Goal: Task Accomplishment & Management: Use online tool/utility

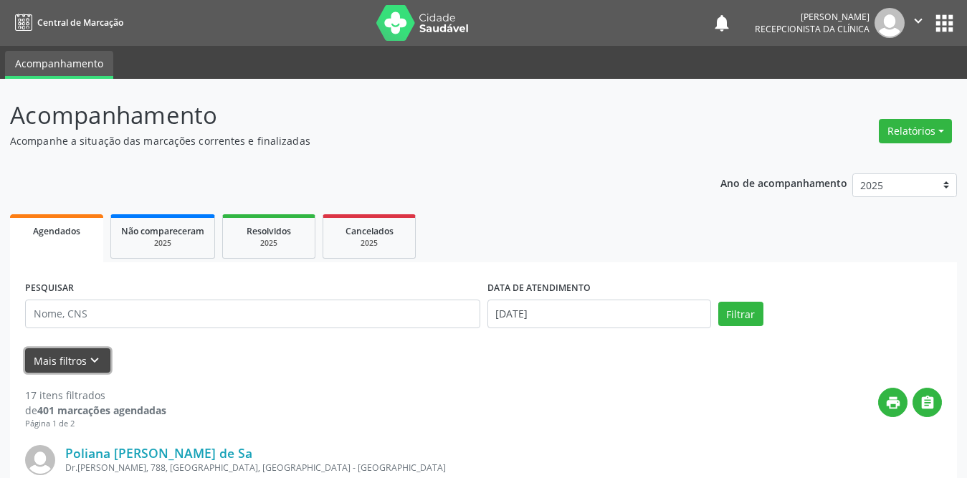
click at [42, 358] on button "Mais filtros keyboard_arrow_down" at bounding box center [67, 360] width 85 height 25
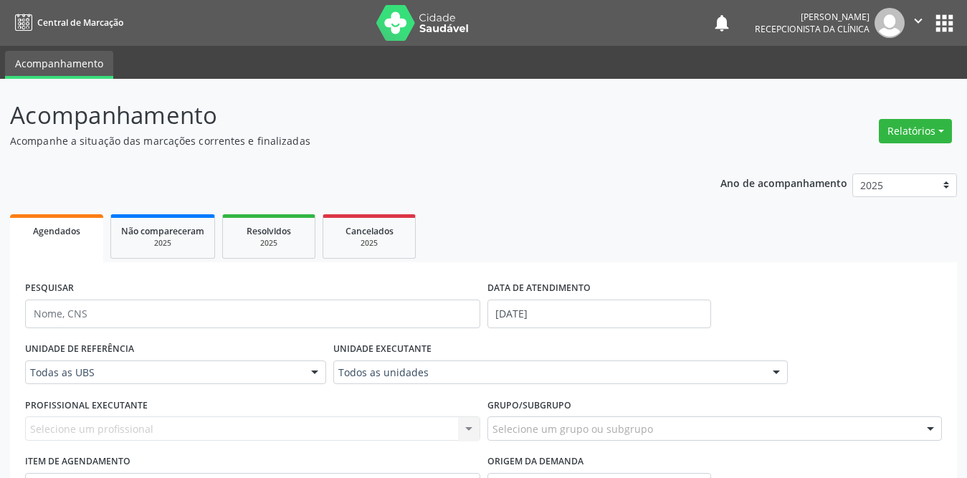
scroll to position [143, 0]
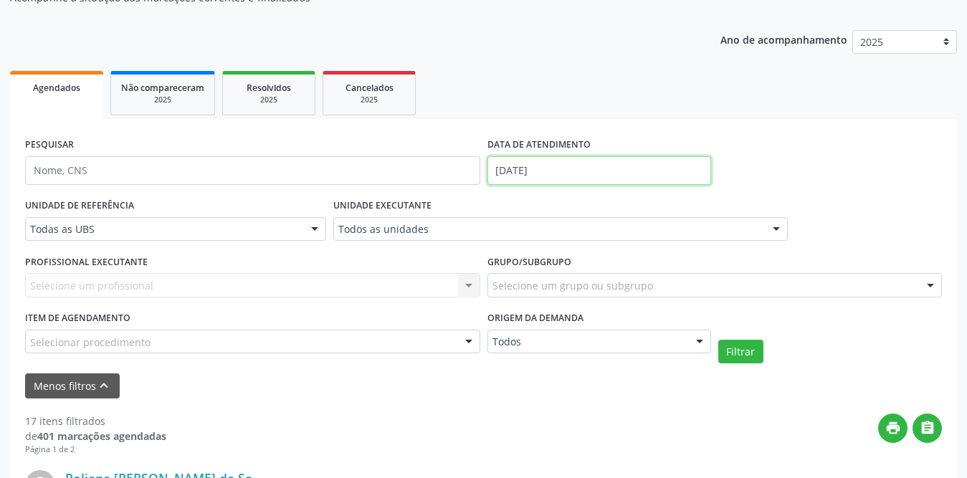
click at [572, 177] on body "Central de Marcação notifications [PERSON_NAME] Recepcionista da clínica  Conf…" at bounding box center [483, 96] width 967 height 478
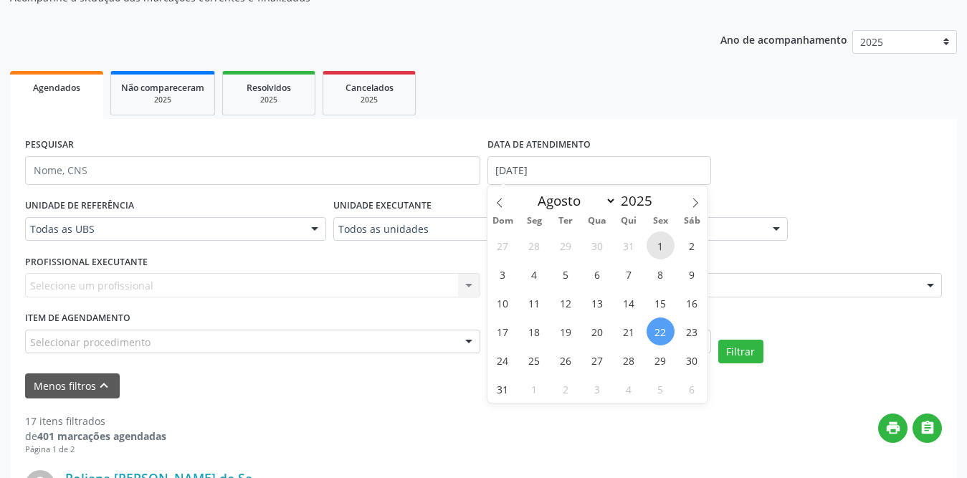
click at [662, 247] on span "1" at bounding box center [661, 246] width 28 height 28
type input "[DATE]"
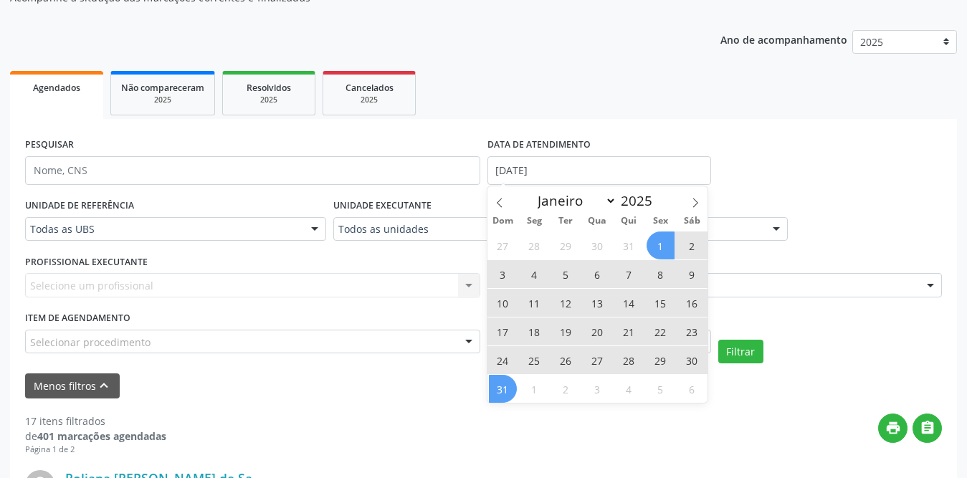
click at [510, 388] on span "31" at bounding box center [503, 389] width 28 height 28
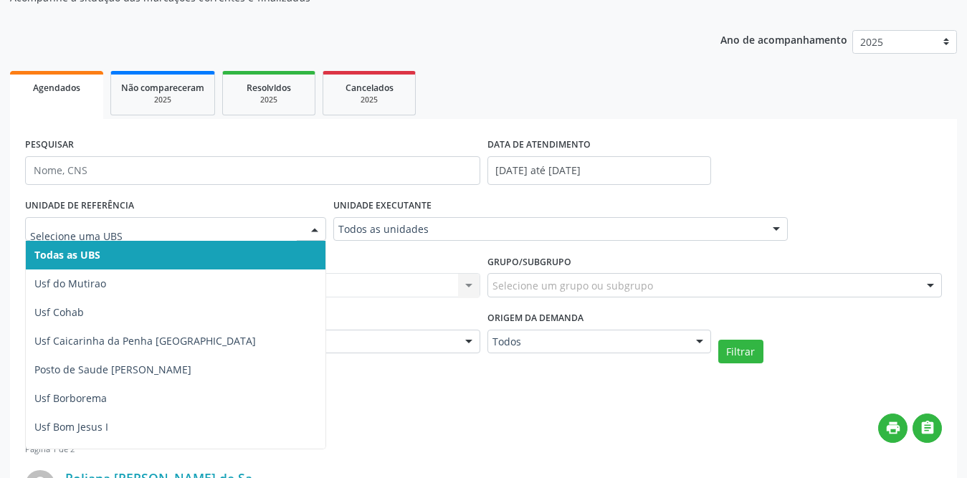
click at [121, 252] on span "Todas as UBS" at bounding box center [202, 255] width 352 height 29
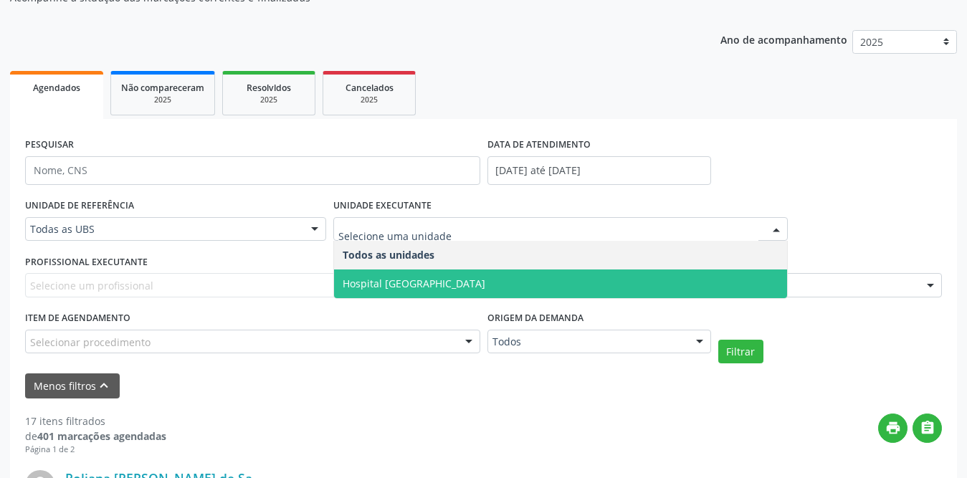
click at [405, 295] on span "Hospital [GEOGRAPHIC_DATA]" at bounding box center [561, 284] width 454 height 29
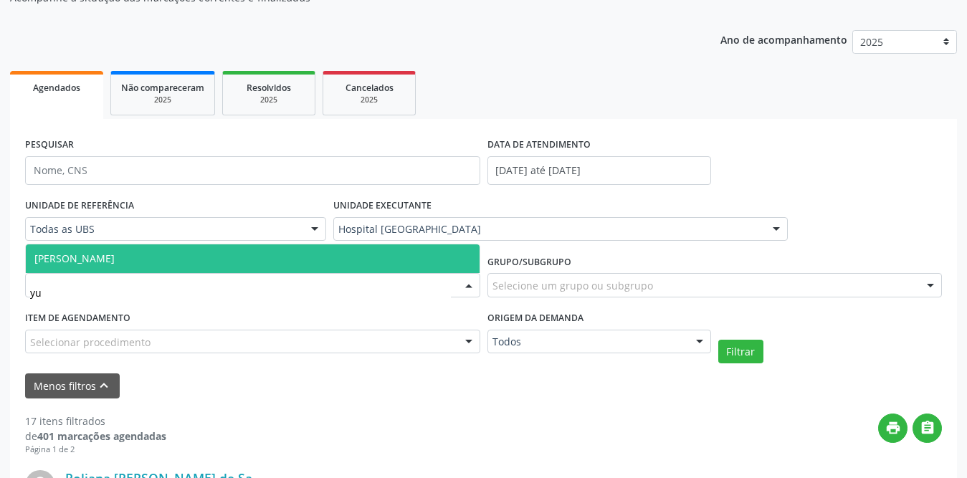
type input "yur"
click at [174, 250] on span "[PERSON_NAME]" at bounding box center [253, 258] width 454 height 29
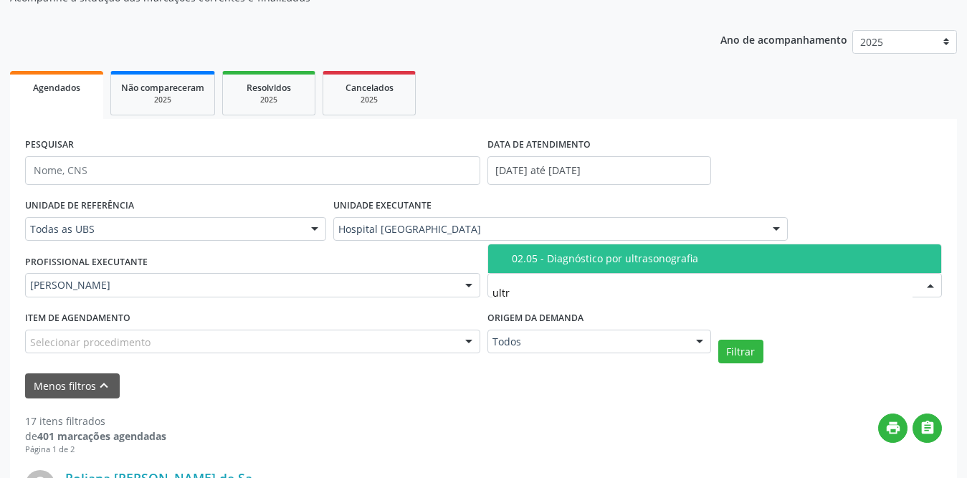
type input "ultra"
click at [568, 262] on div "02.05 - Diagnóstico por ultrasonografia" at bounding box center [723, 258] width 422 height 11
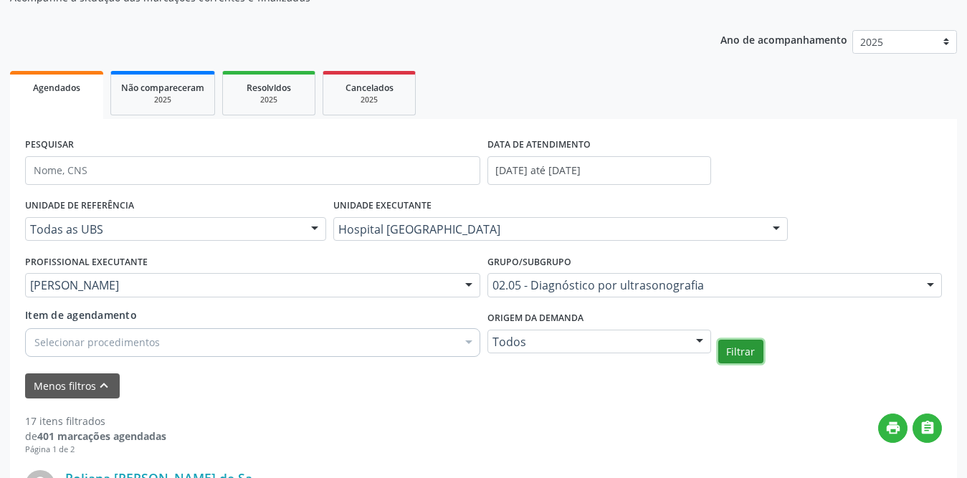
click at [733, 352] on button "Filtrar" at bounding box center [740, 352] width 45 height 24
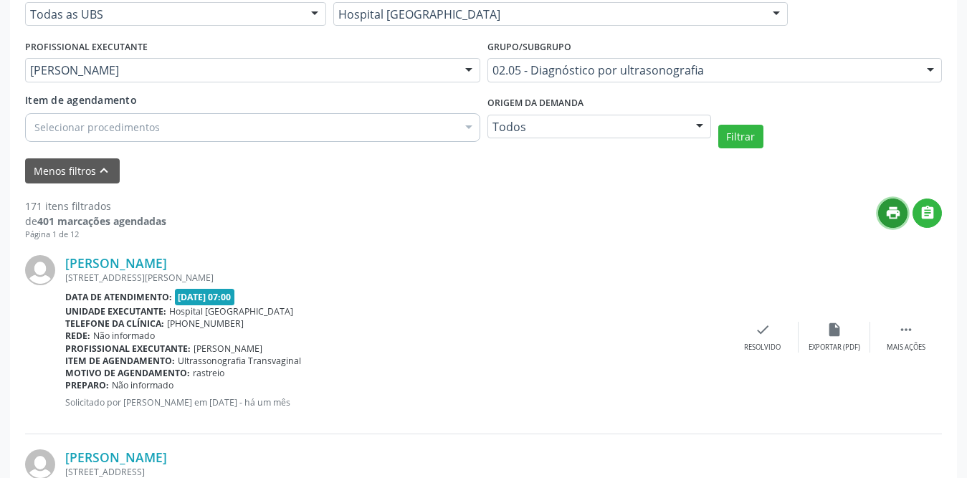
click at [897, 213] on icon "print" at bounding box center [893, 213] width 16 height 16
